Goal: Information Seeking & Learning: Learn about a topic

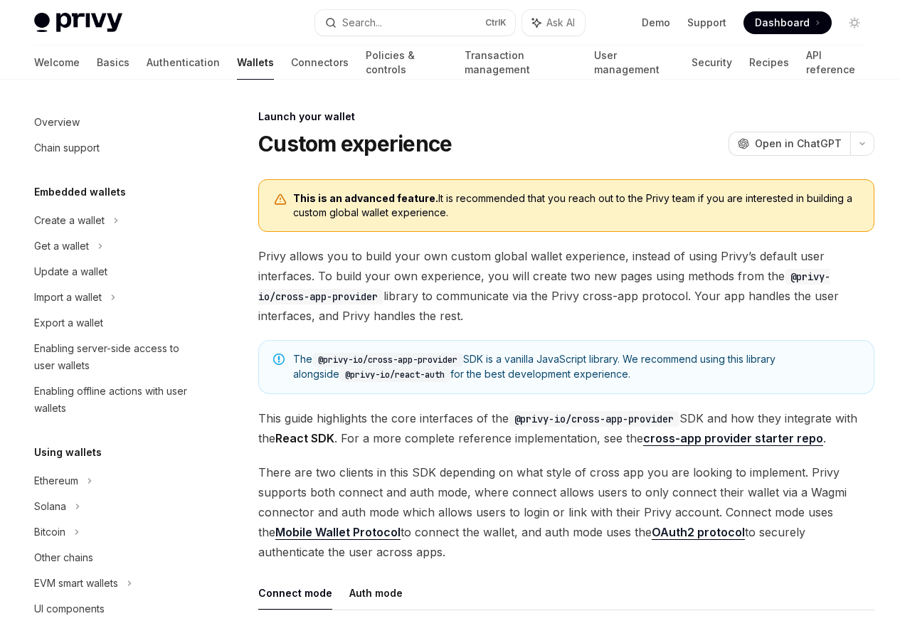
scroll to position [652, 0]
